Goal: Task Accomplishment & Management: Use online tool/utility

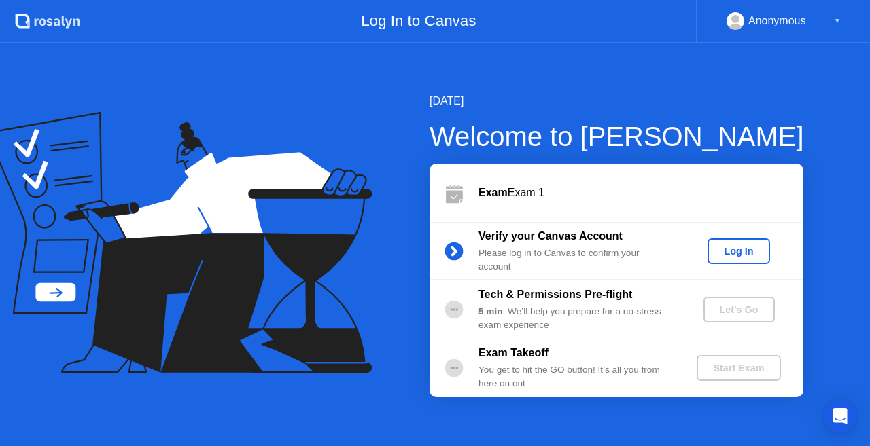
click at [721, 257] on div "Log In" at bounding box center [738, 251] width 51 height 11
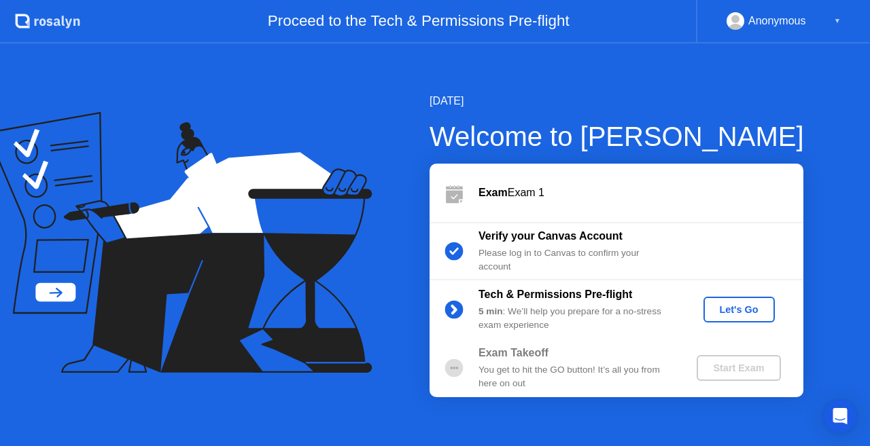
click at [728, 310] on div "Let's Go" at bounding box center [739, 309] width 60 height 11
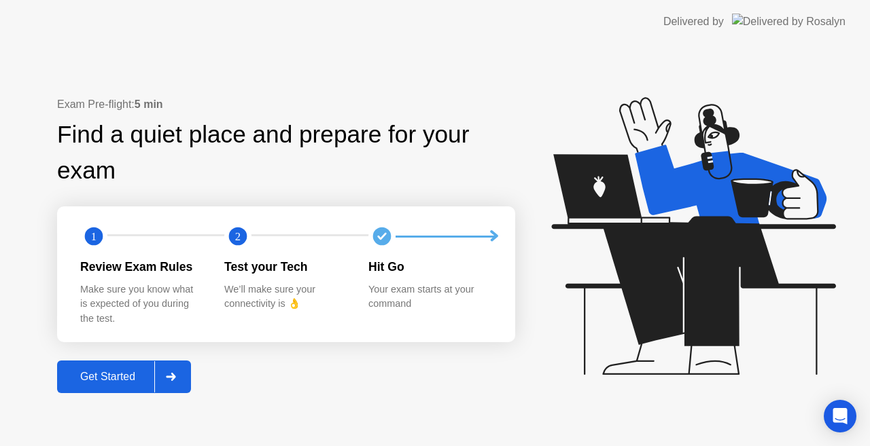
click at [111, 382] on div "Get Started" at bounding box center [107, 377] width 93 height 12
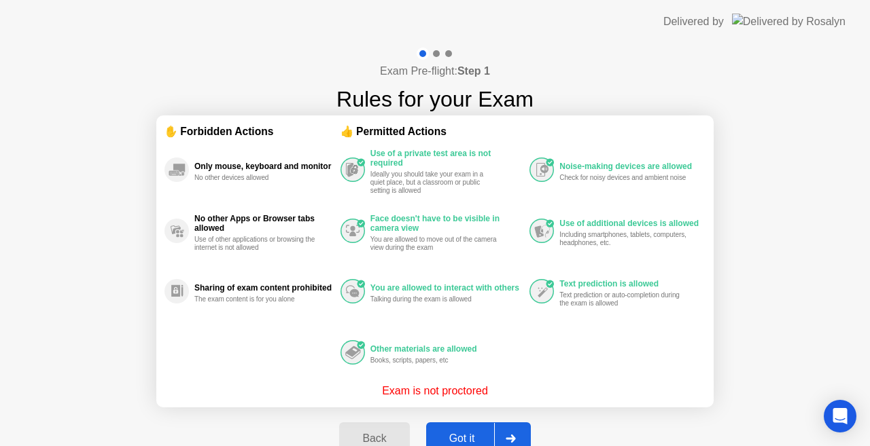
click at [466, 428] on button "Got it" at bounding box center [478, 439] width 105 height 33
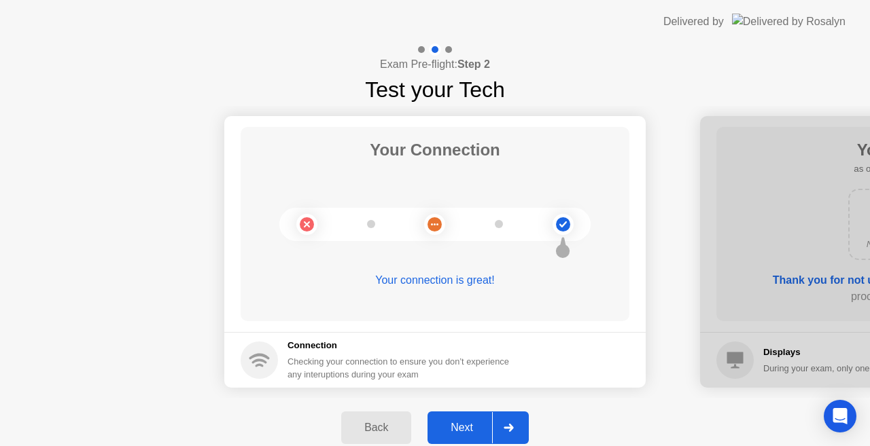
click at [466, 428] on div "Next" at bounding box center [461, 428] width 60 height 12
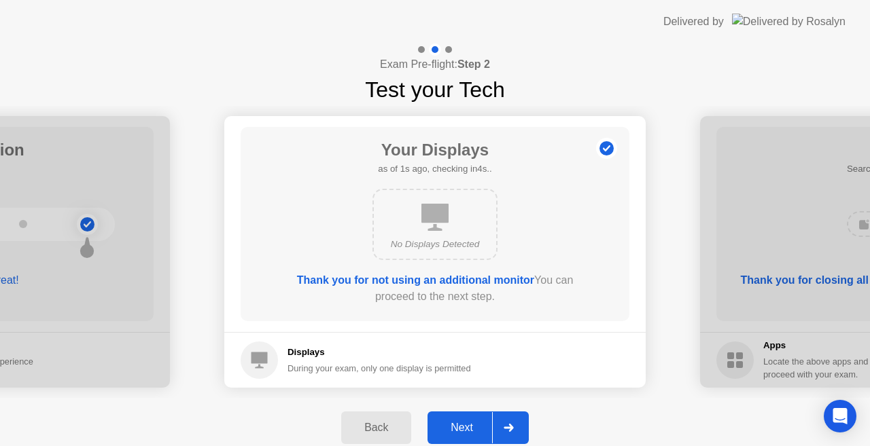
click at [466, 428] on div "Next" at bounding box center [461, 428] width 60 height 12
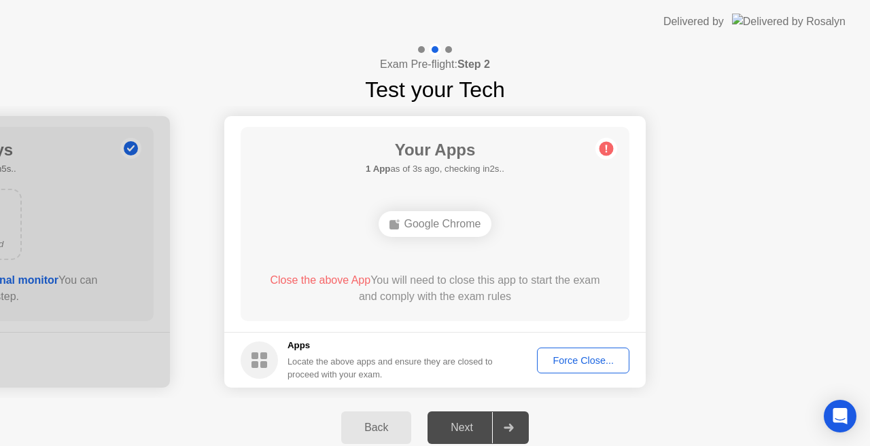
click at [580, 364] on div "Force Close..." at bounding box center [582, 360] width 83 height 11
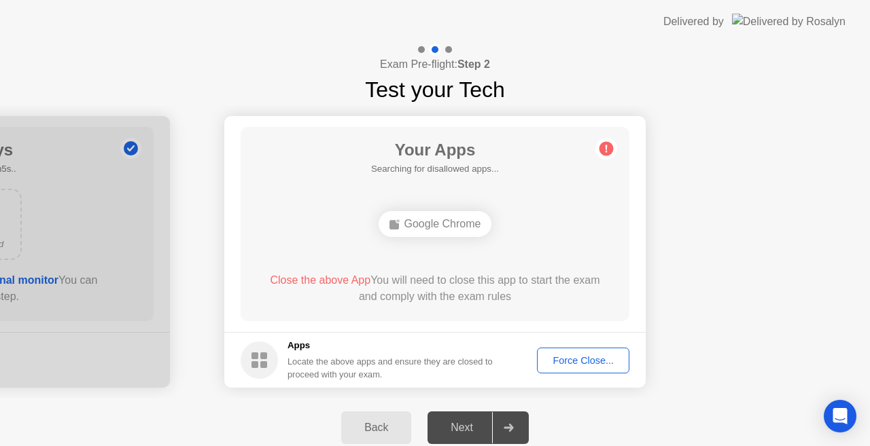
click at [590, 360] on div "Force Close..." at bounding box center [582, 360] width 83 height 11
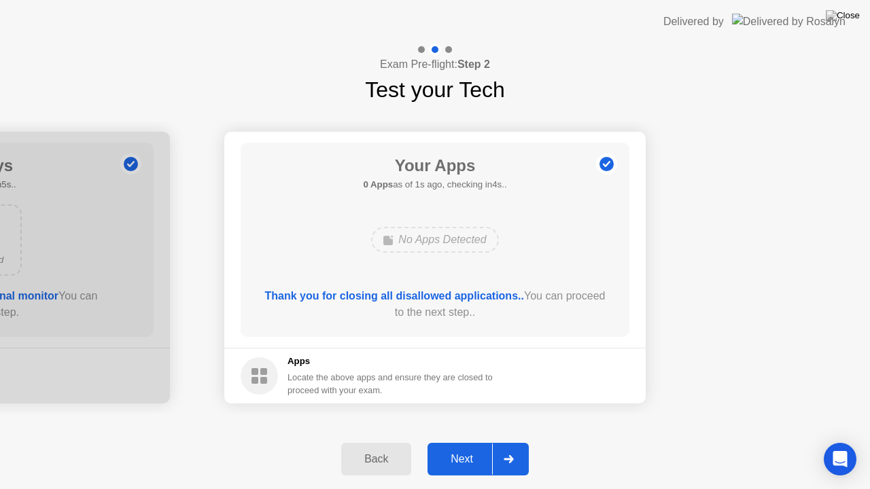
click at [467, 446] on div "Next" at bounding box center [461, 459] width 60 height 12
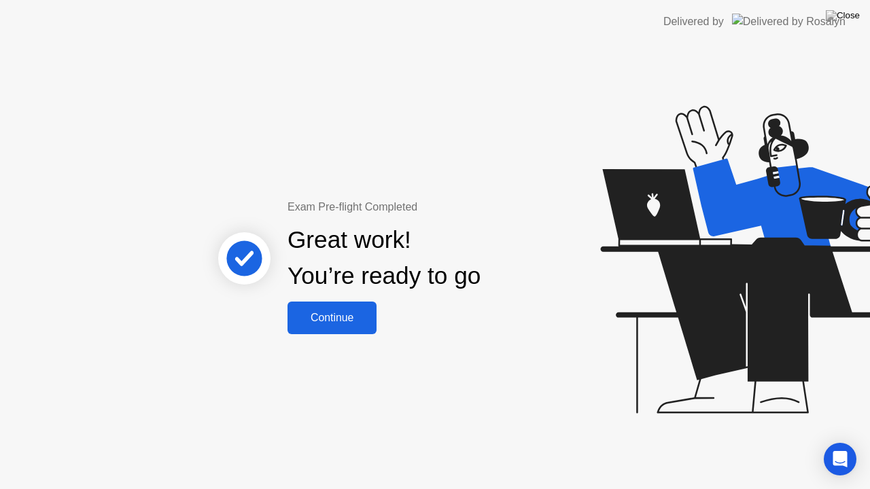
click at [359, 334] on div "Exam Pre-flight Completed Great work! You’re ready to go Continue" at bounding box center [435, 266] width 870 height 446
click at [339, 302] on button "Continue" at bounding box center [331, 318] width 89 height 33
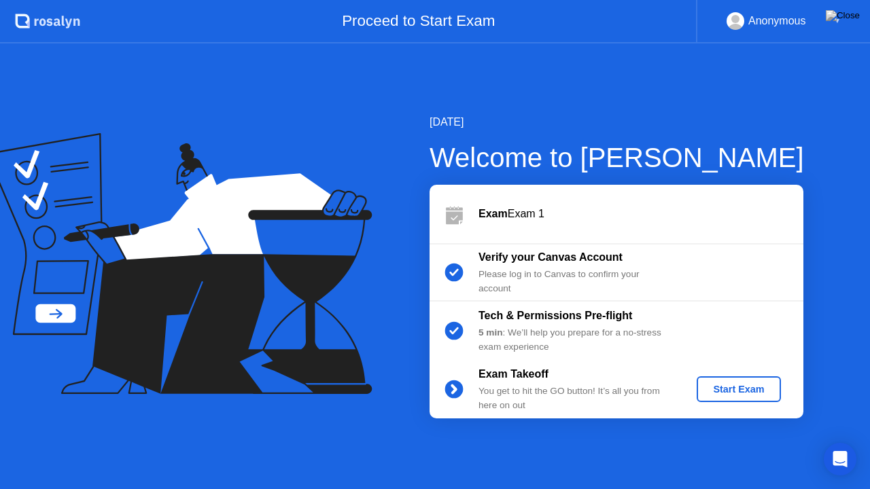
click at [717, 389] on div "Start Exam" at bounding box center [738, 389] width 73 height 11
